Goal: Task Accomplishment & Management: Use online tool/utility

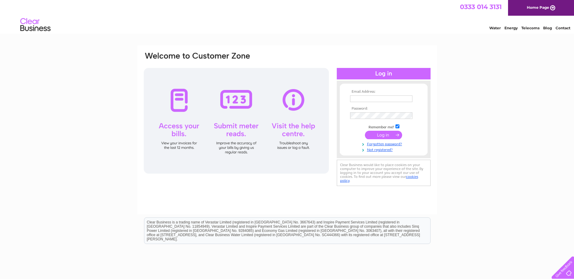
type input "lochielflooring@hotmail.co.uk"
click at [390, 133] on input "submit" at bounding box center [383, 135] width 37 height 8
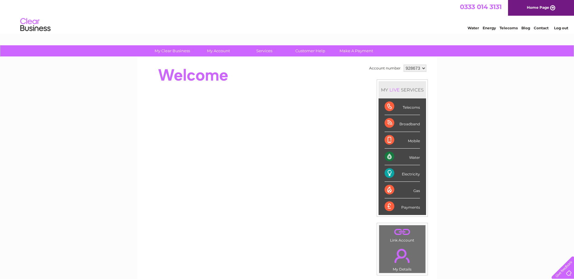
click at [282, 116] on div "Water" at bounding box center [401, 157] width 35 height 17
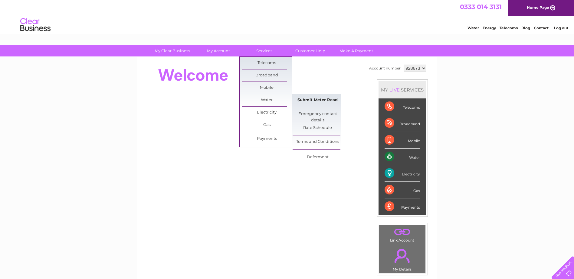
click at [282, 104] on link "Submit Meter Read" at bounding box center [317, 100] width 50 height 12
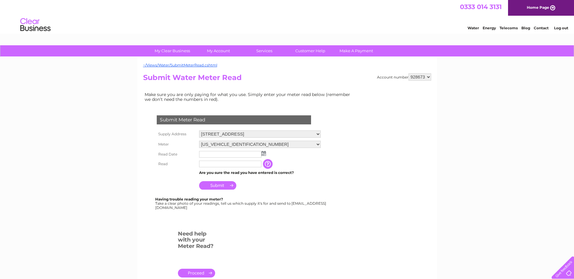
click at [265, 154] on img at bounding box center [263, 153] width 5 height 5
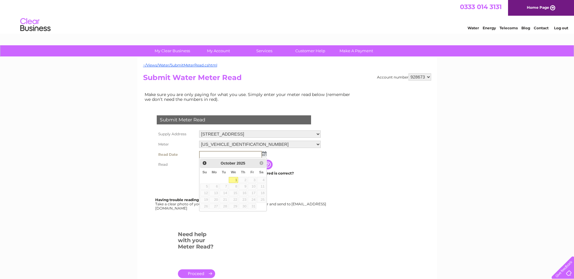
click at [231, 180] on link "1" at bounding box center [234, 180] width 10 height 6
type input "[DATE]"
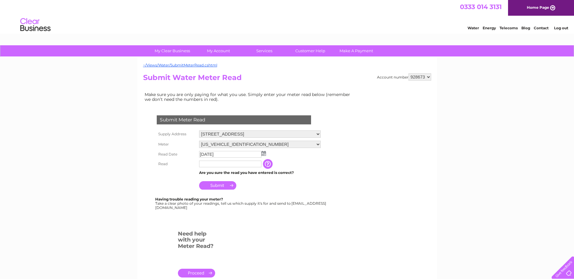
click at [231, 162] on input "text" at bounding box center [230, 164] width 62 height 7
type input "154"
click at [222, 185] on input "Submit" at bounding box center [217, 185] width 37 height 8
